Goal: Information Seeking & Learning: Compare options

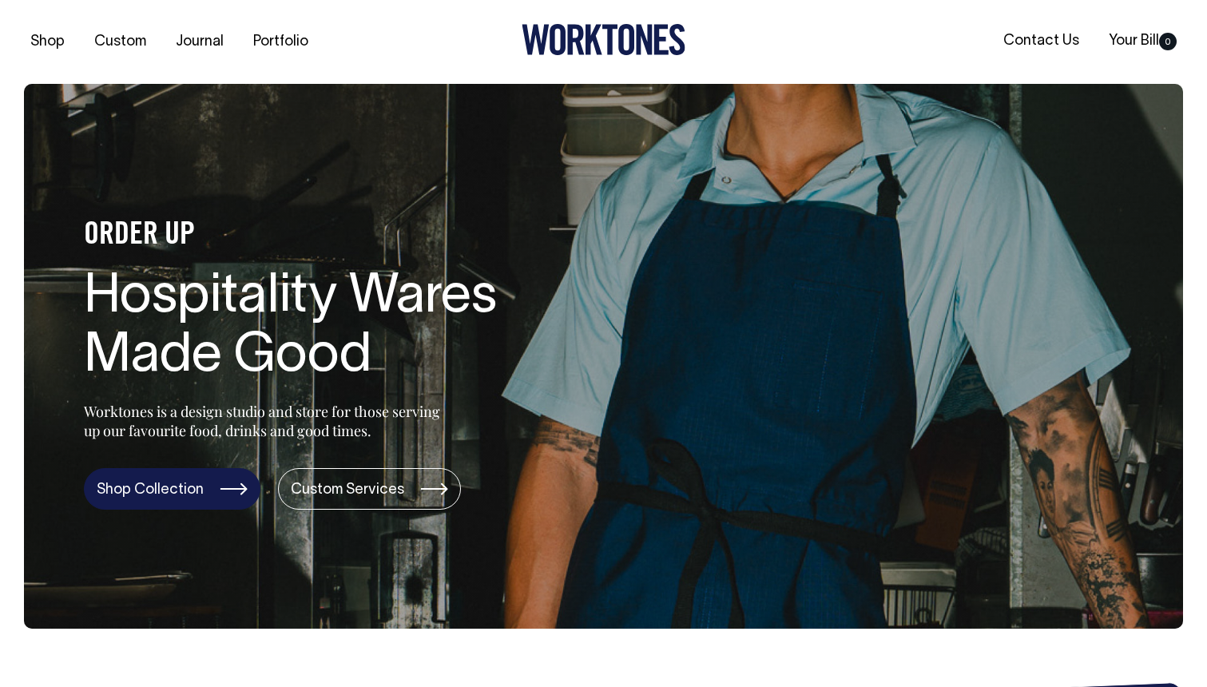
click at [193, 489] on link "Shop Collection" at bounding box center [172, 489] width 177 height 42
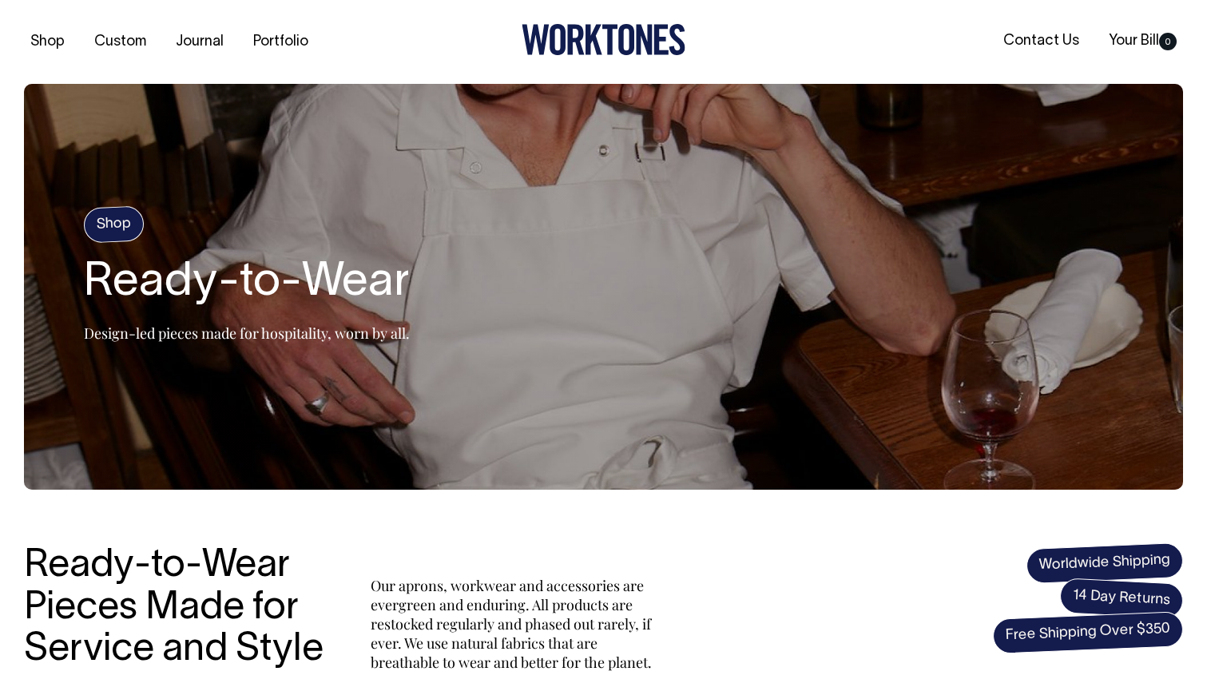
click at [123, 222] on h4 "Shop" at bounding box center [114, 224] width 62 height 38
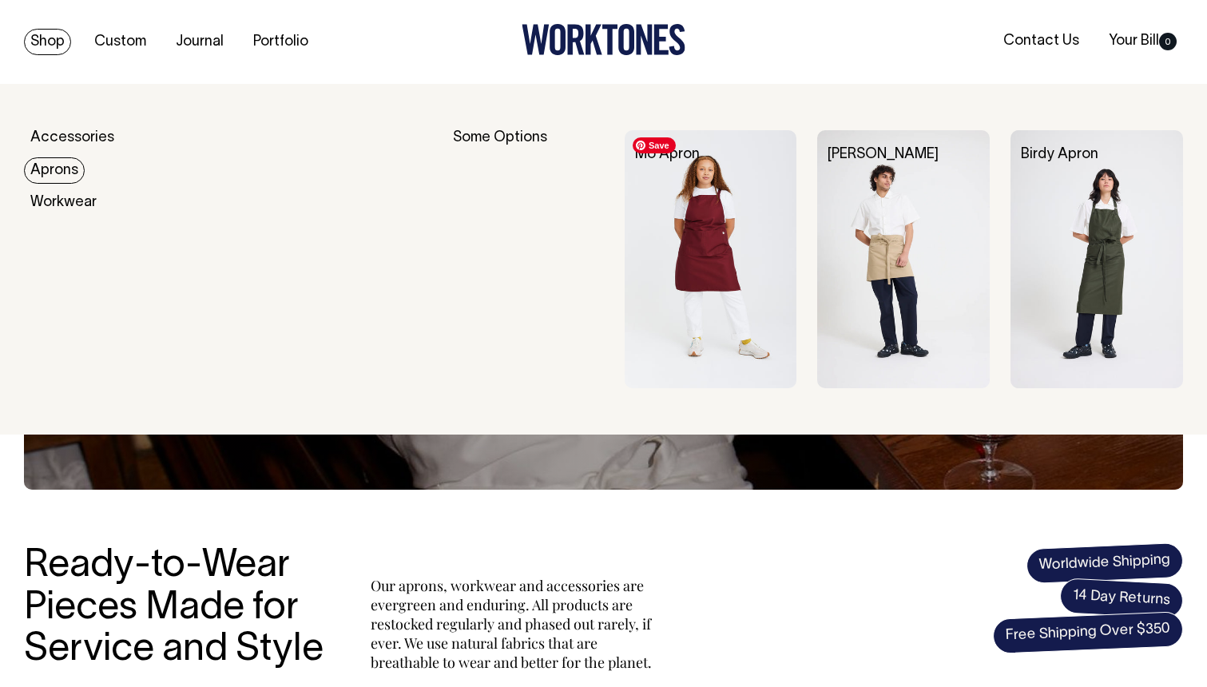
click at [697, 256] on img at bounding box center [711, 259] width 173 height 259
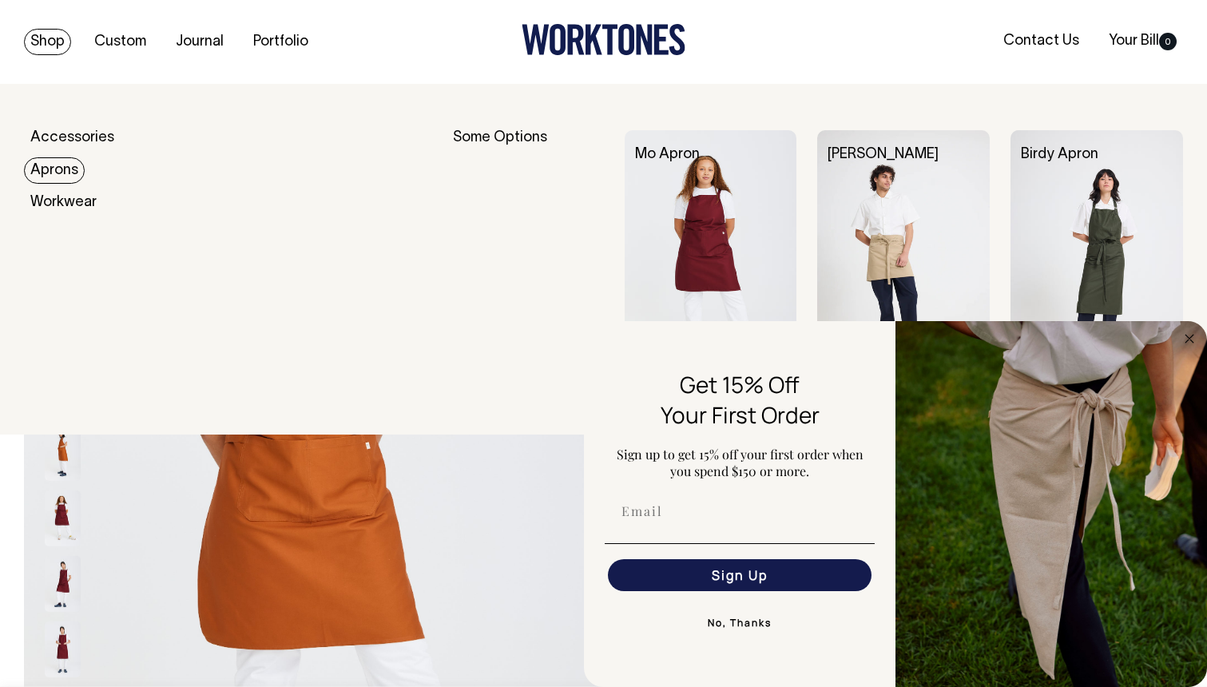
click at [57, 170] on link "Aprons" at bounding box center [54, 170] width 61 height 26
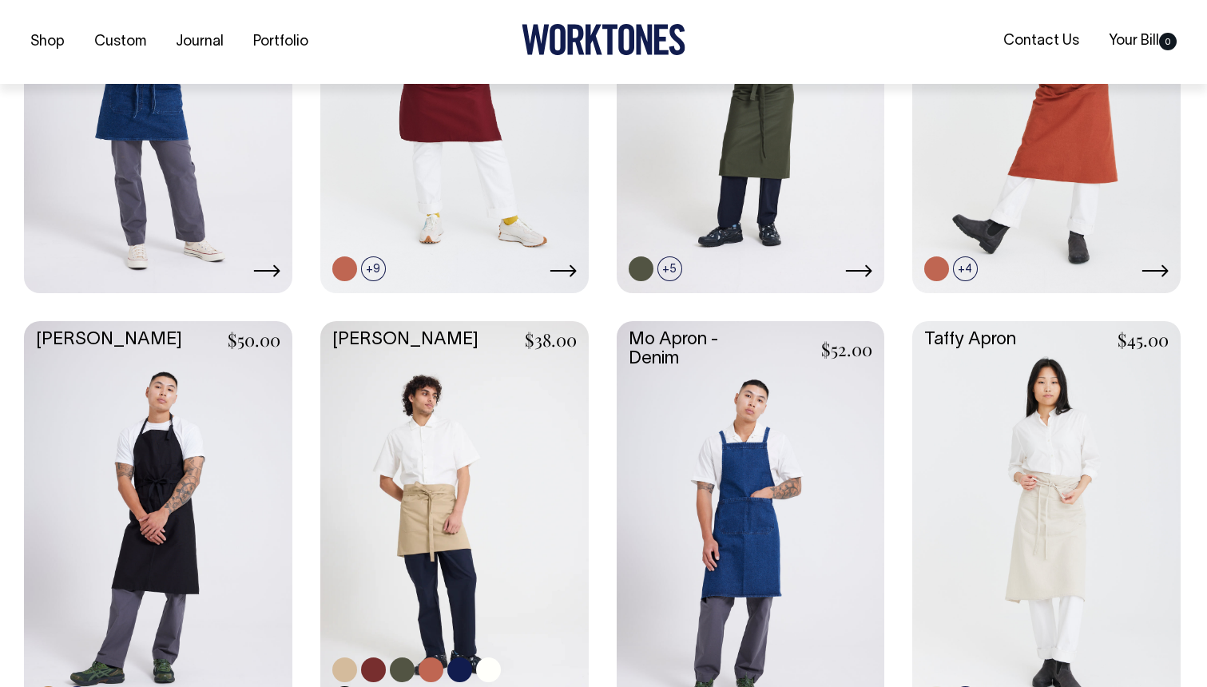
scroll to position [883, 0]
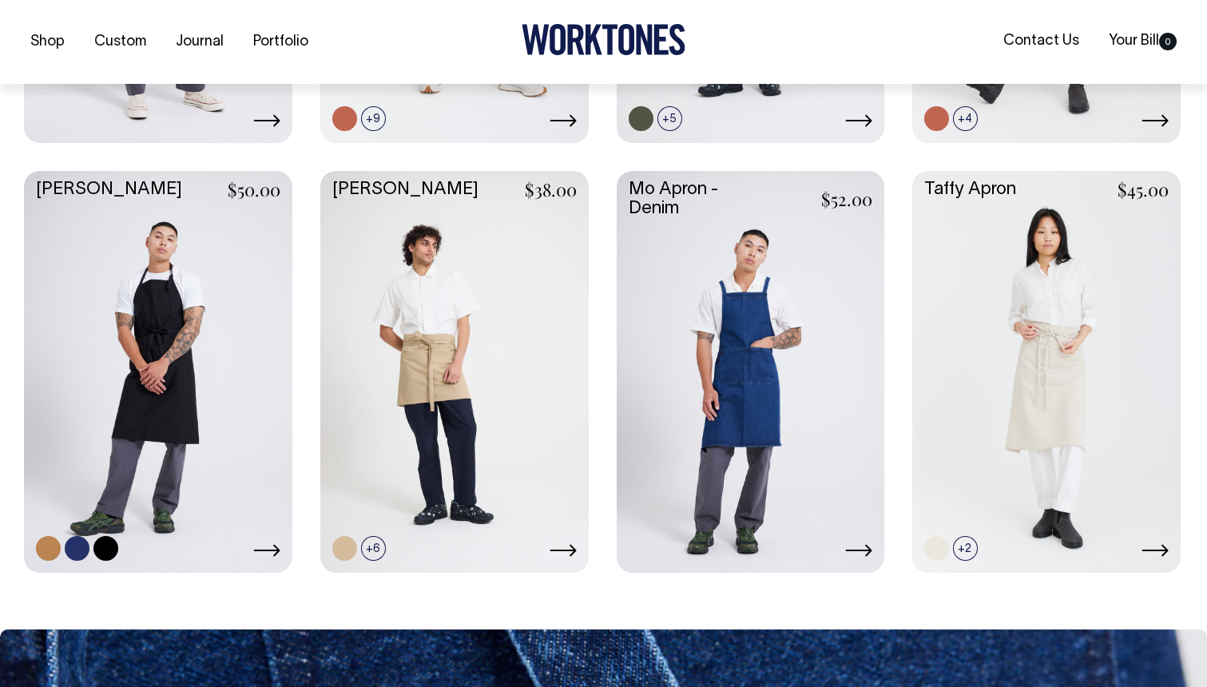
click at [208, 449] on link at bounding box center [158, 370] width 268 height 399
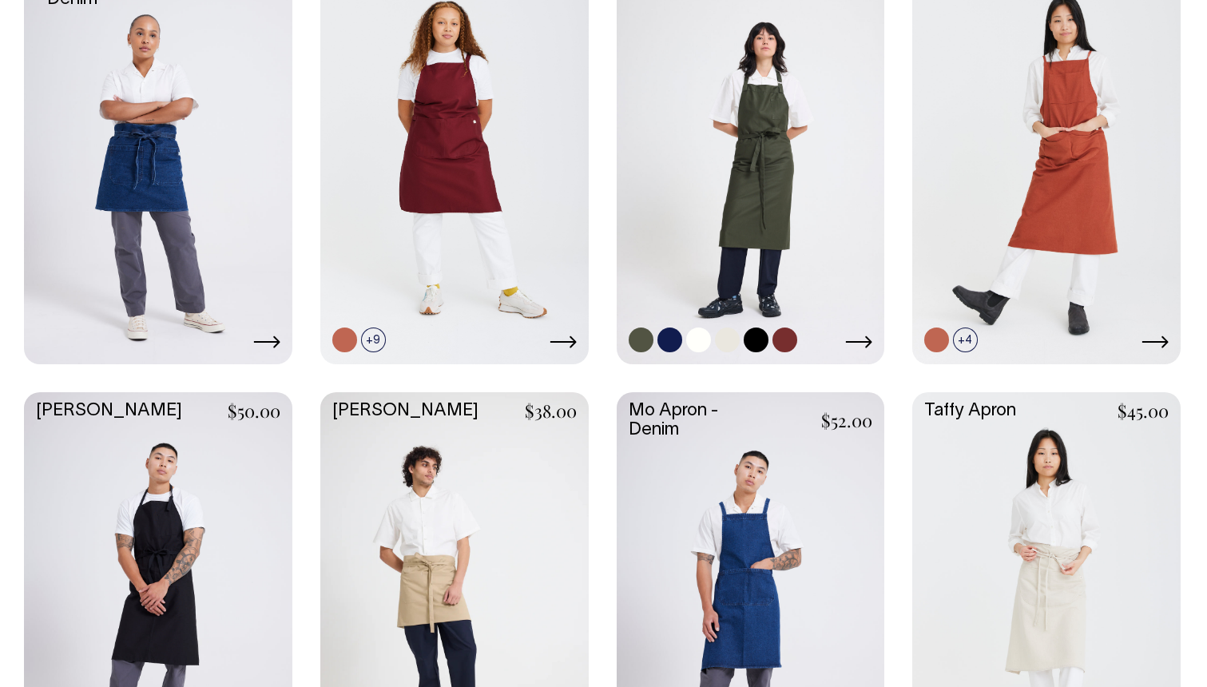
click at [746, 199] on link at bounding box center [751, 161] width 268 height 399
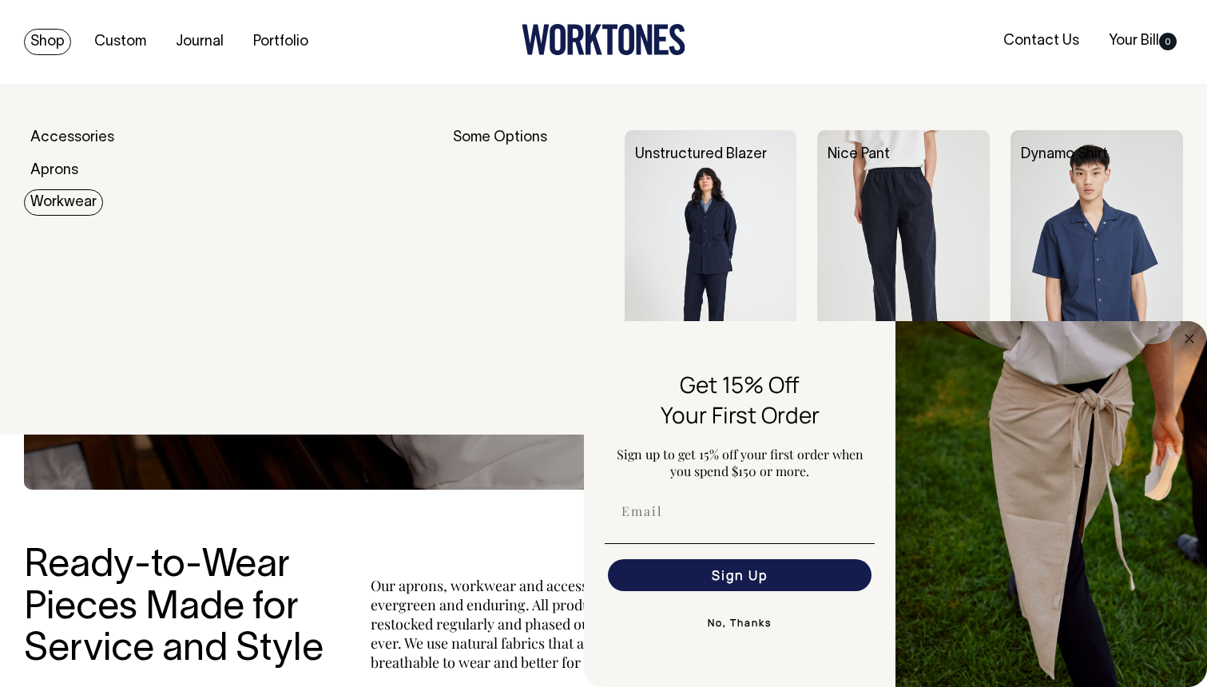
click at [83, 201] on link "Workwear" at bounding box center [63, 202] width 79 height 26
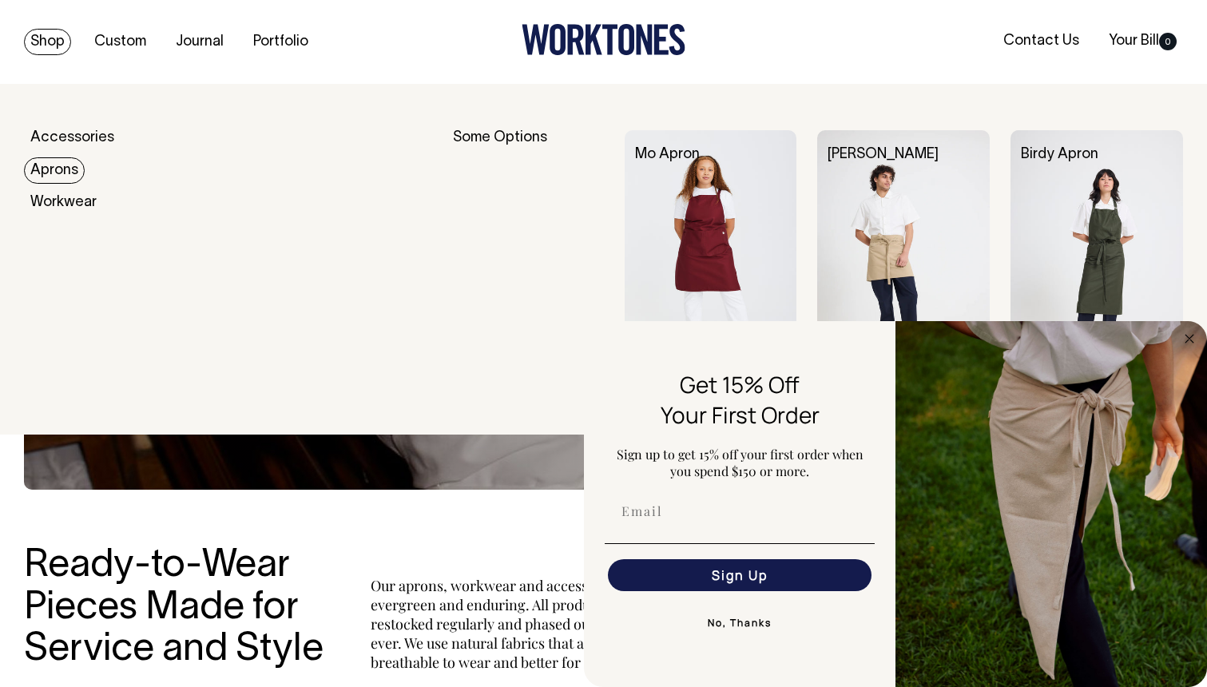
click at [70, 166] on link "Aprons" at bounding box center [54, 170] width 61 height 26
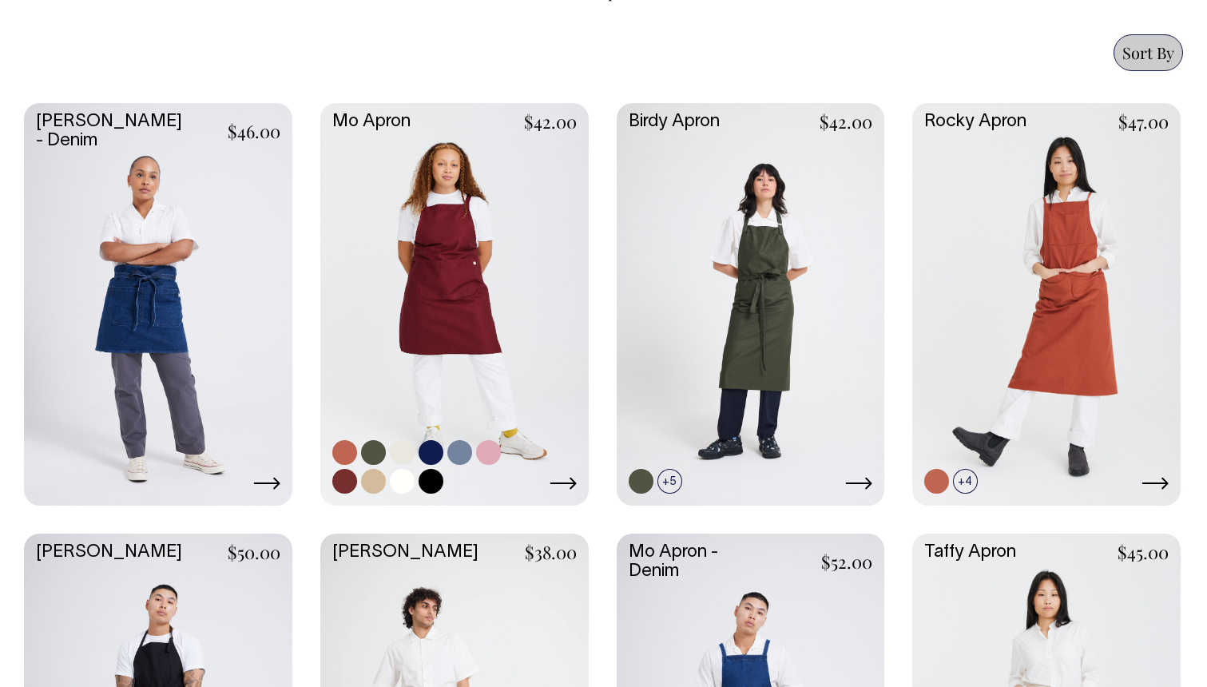
scroll to position [669, 0]
click at [431, 373] on link at bounding box center [454, 302] width 268 height 399
